Goal: Transaction & Acquisition: Download file/media

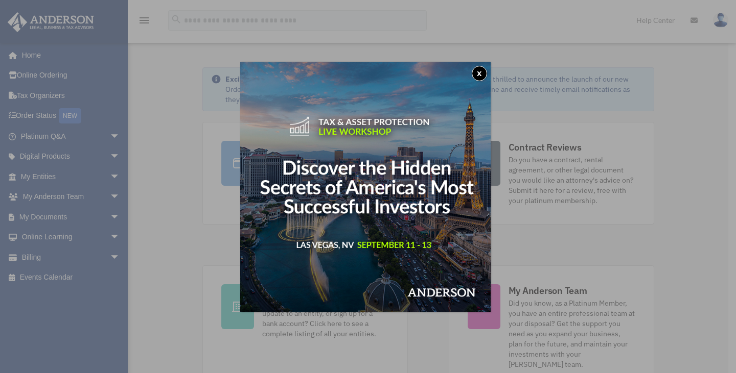
click at [480, 73] on button "x" at bounding box center [479, 73] width 15 height 15
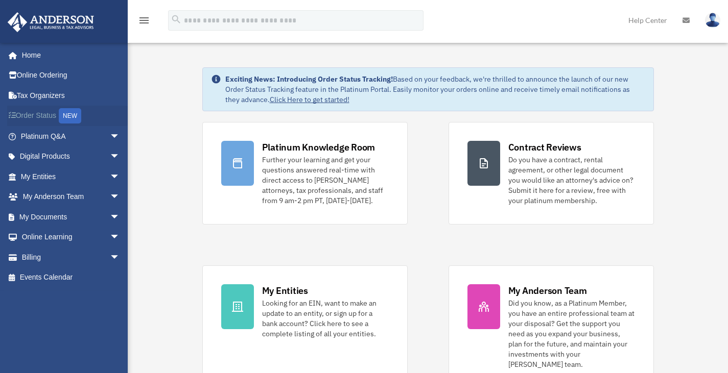
click at [53, 117] on link "Order Status NEW" at bounding box center [71, 116] width 128 height 21
click at [110, 133] on span "arrow_drop_down" at bounding box center [120, 136] width 20 height 21
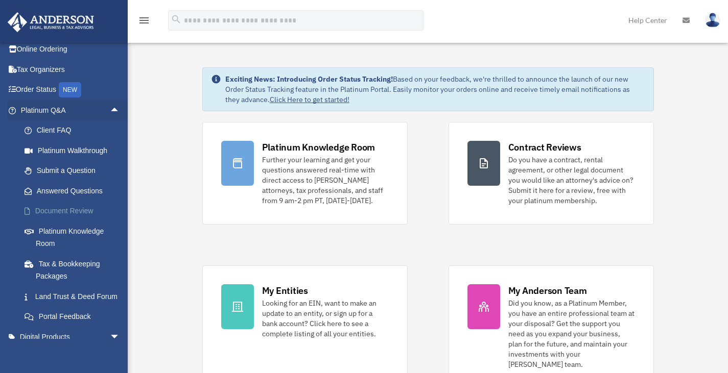
scroll to position [20, 0]
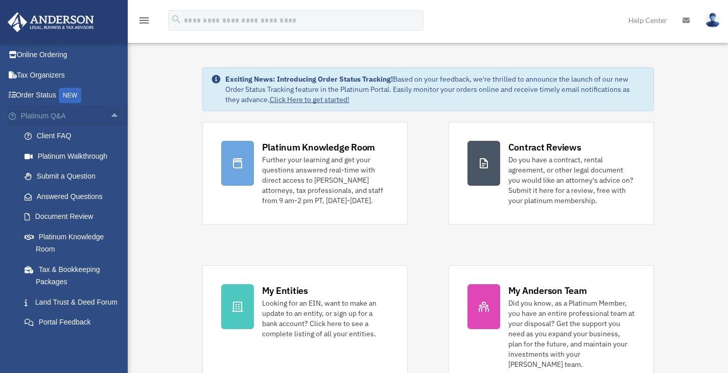
click at [110, 116] on span "arrow_drop_up" at bounding box center [120, 116] width 20 height 21
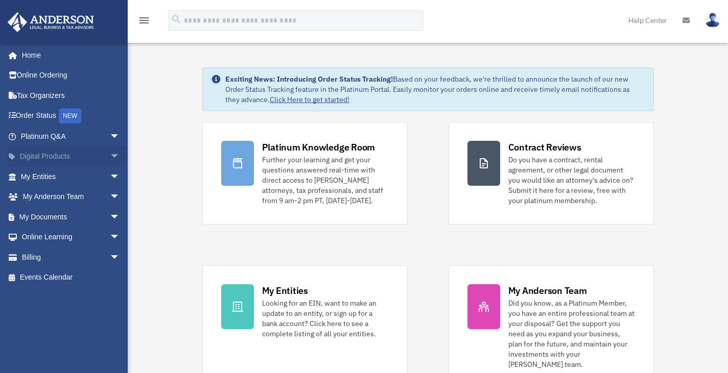
click at [110, 156] on span "arrow_drop_down" at bounding box center [120, 157] width 20 height 21
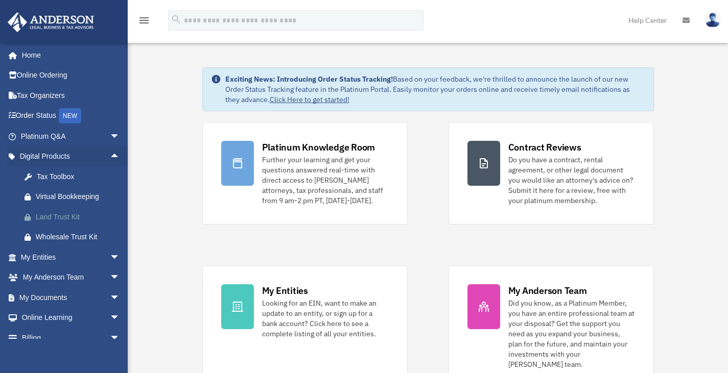
click at [56, 218] on div "Land Trust Kit" at bounding box center [79, 217] width 87 height 13
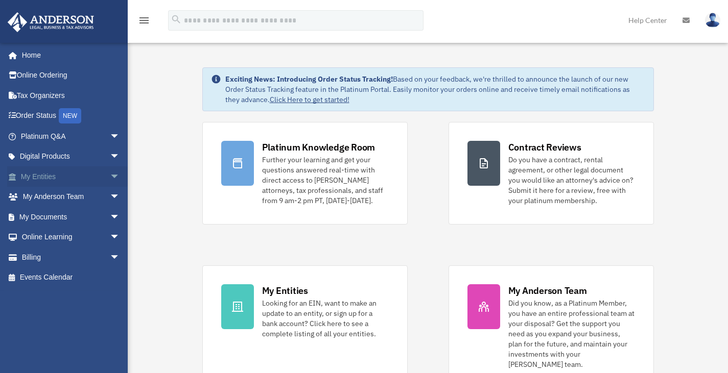
click at [110, 177] on span "arrow_drop_down" at bounding box center [120, 177] width 20 height 21
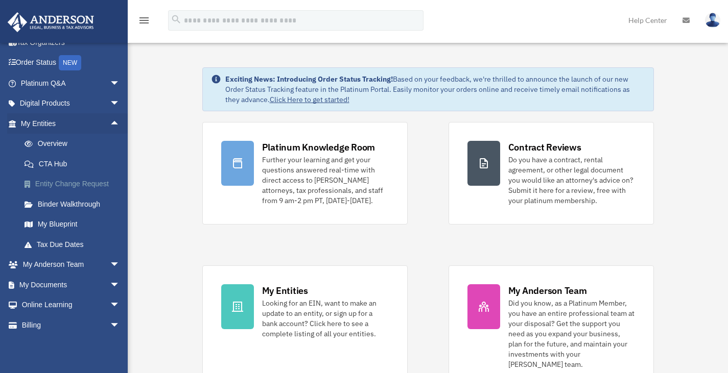
scroll to position [55, 0]
click at [110, 122] on span "arrow_drop_up" at bounding box center [120, 122] width 20 height 21
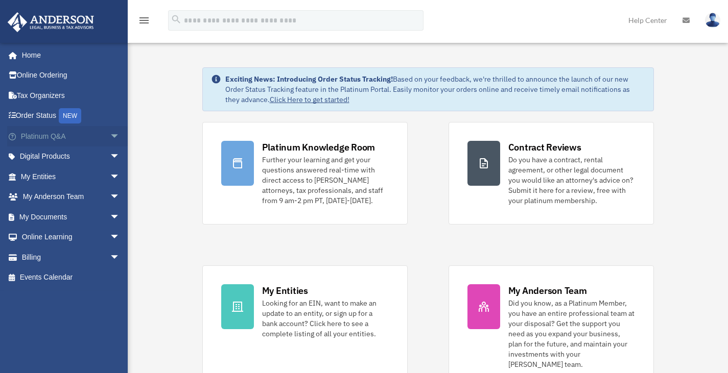
click at [110, 136] on span "arrow_drop_down" at bounding box center [120, 136] width 20 height 21
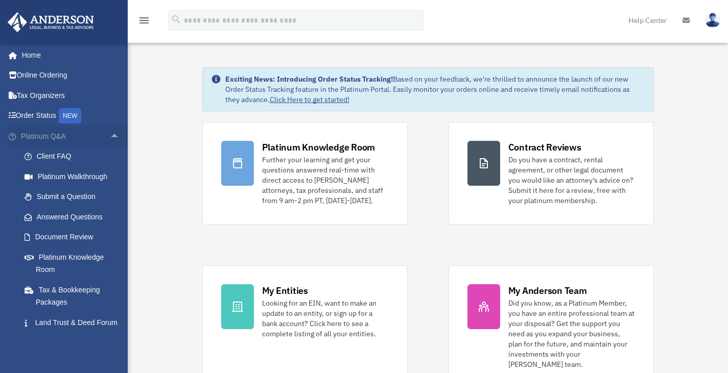
click at [110, 138] on span "arrow_drop_up" at bounding box center [120, 136] width 20 height 21
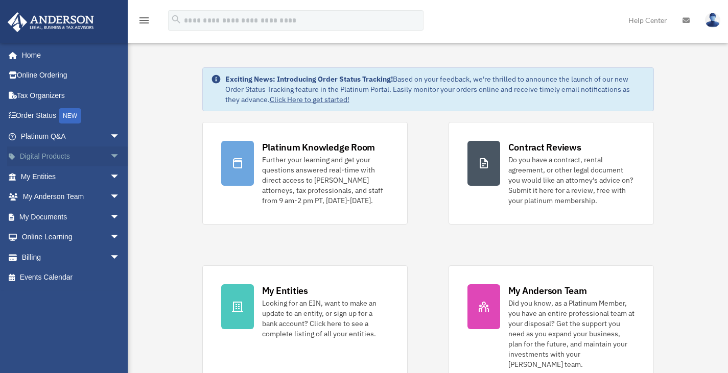
click at [110, 158] on span "arrow_drop_down" at bounding box center [120, 157] width 20 height 21
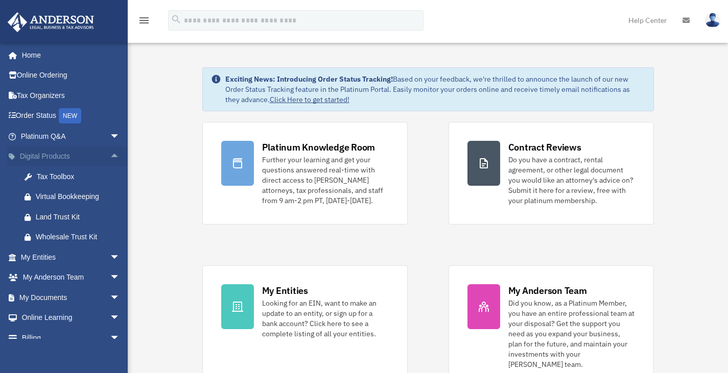
click at [110, 158] on span "arrow_drop_up" at bounding box center [120, 157] width 20 height 21
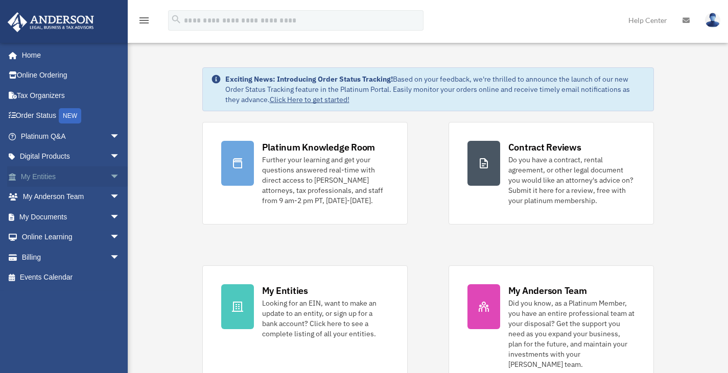
click at [110, 181] on span "arrow_drop_down" at bounding box center [120, 177] width 20 height 21
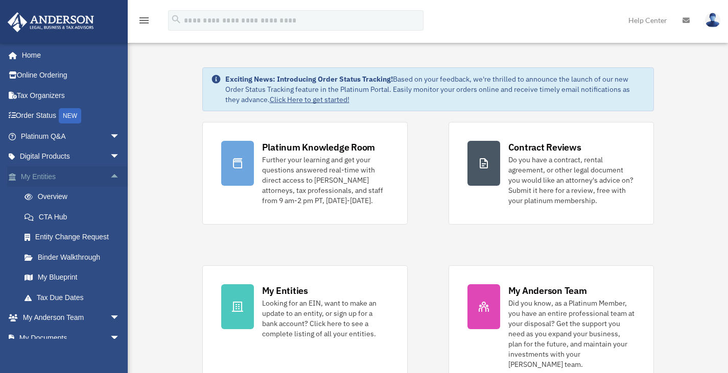
click at [110, 181] on span "arrow_drop_up" at bounding box center [120, 177] width 20 height 21
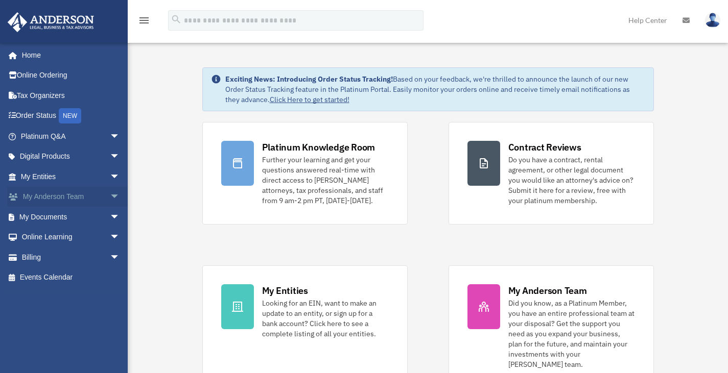
click at [110, 198] on span "arrow_drop_down" at bounding box center [120, 197] width 20 height 21
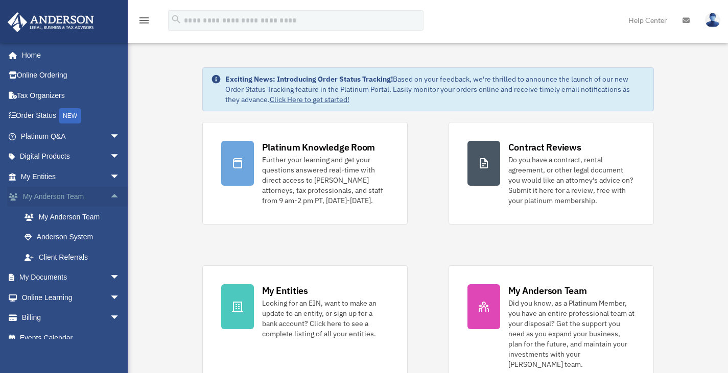
click at [110, 199] on span "arrow_drop_up" at bounding box center [120, 197] width 20 height 21
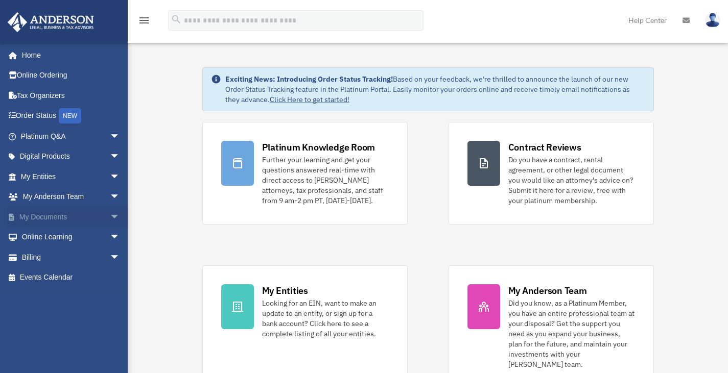
click at [110, 219] on span "arrow_drop_down" at bounding box center [120, 217] width 20 height 21
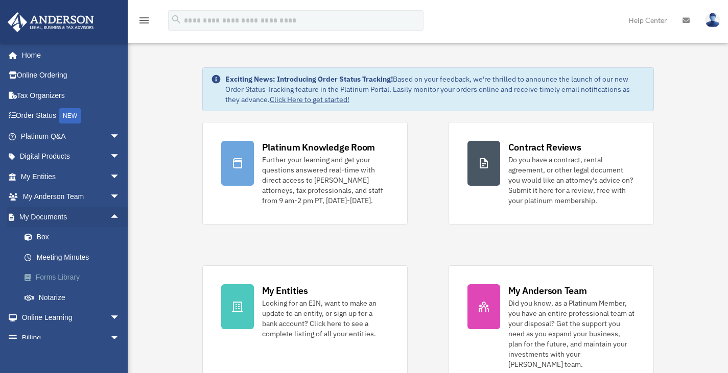
click at [63, 277] on link "Forms Library" at bounding box center [74, 278] width 121 height 20
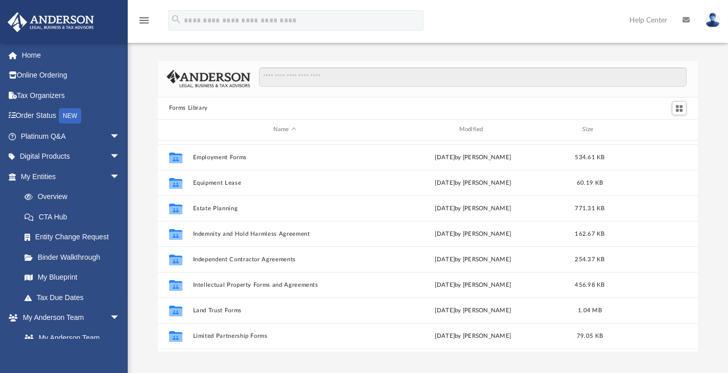
scroll to position [278, 0]
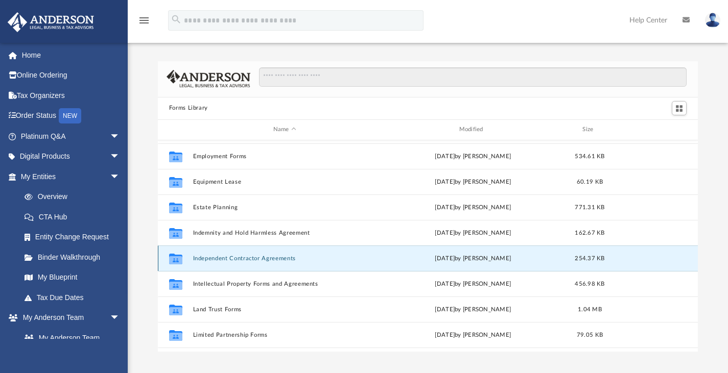
click at [262, 258] on button "Independent Contractor Agreements" at bounding box center [285, 258] width 184 height 7
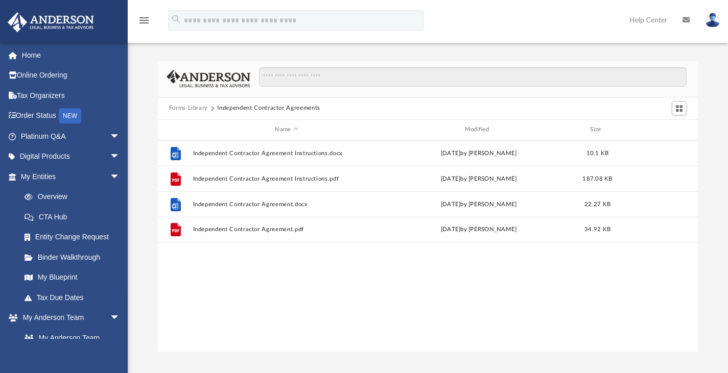
scroll to position [0, 0]
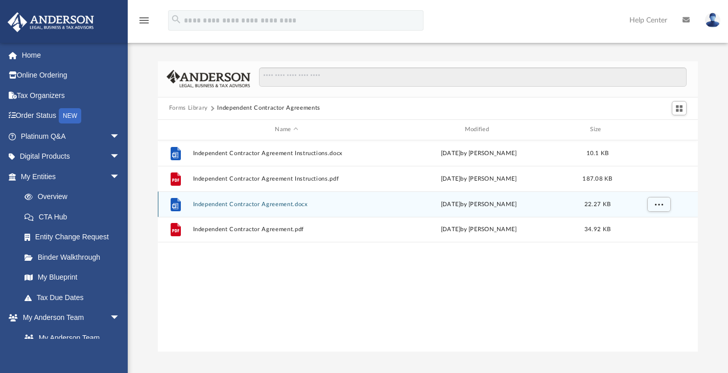
click at [239, 207] on div "File Independent Contractor Agreement.docx Wed Oct 5 2022 by Mary Acree 22.27 KB" at bounding box center [428, 205] width 540 height 26
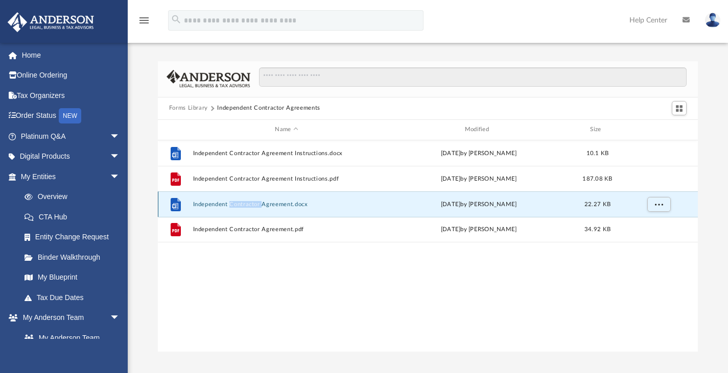
click at [239, 207] on div "File Independent Contractor Agreement.docx Wed Oct 5 2022 by Mary Acree 22.27 KB" at bounding box center [428, 205] width 540 height 26
click at [205, 201] on button "Independent Contractor Agreement.docx" at bounding box center [286, 204] width 187 height 7
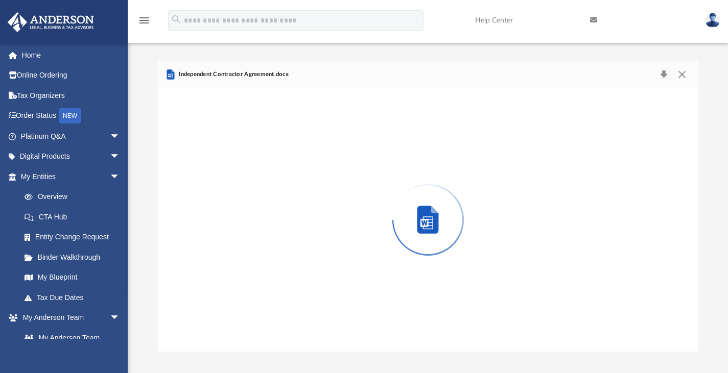
click at [205, 201] on div "Preview" at bounding box center [428, 220] width 540 height 264
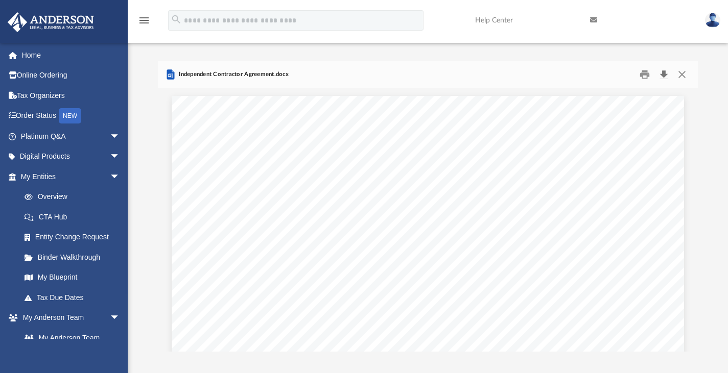
click at [662, 78] on button "Download" at bounding box center [663, 74] width 18 height 16
